Goal: Task Accomplishment & Management: Use online tool/utility

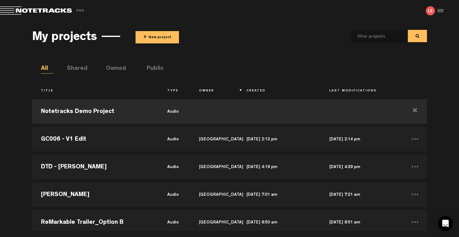
click at [164, 40] on button "+ New project" at bounding box center [157, 37] width 43 height 12
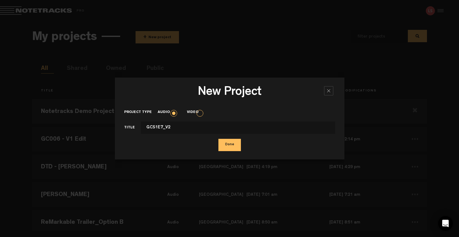
type input "GCS1E7_V2"
click at [229, 145] on button "Done" at bounding box center [229, 145] width 22 height 12
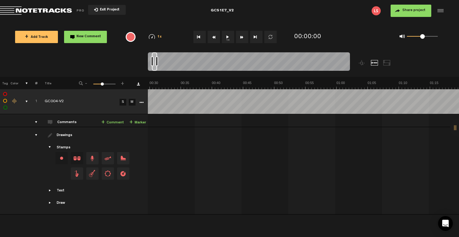
scroll to position [0, 333]
click at [400, 13] on button "Share project" at bounding box center [411, 11] width 41 height 12
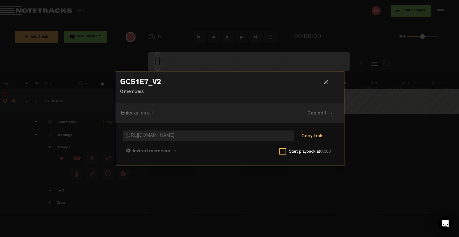
click at [313, 137] on button "Copy Link" at bounding box center [312, 136] width 34 height 12
click at [312, 140] on button "Copy Link" at bounding box center [312, 136] width 34 height 12
